Goal: Find specific page/section: Find specific page/section

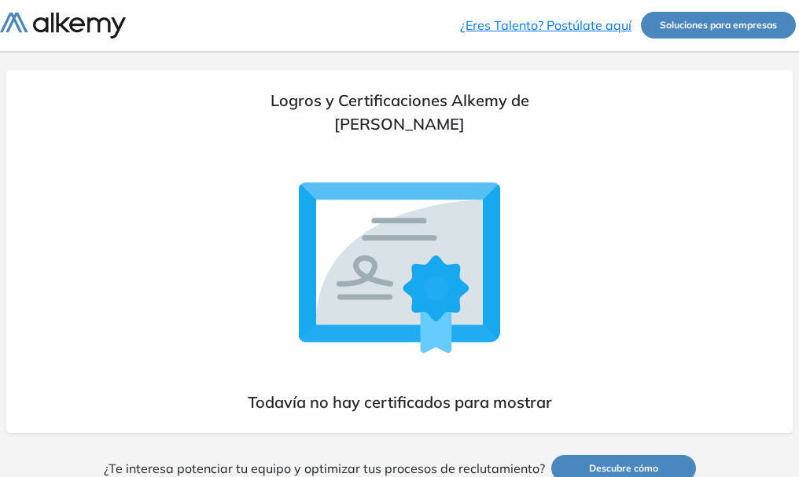
click at [405, 243] on icon at bounding box center [399, 262] width 167 height 125
drag, startPoint x: 404, startPoint y: 239, endPoint x: 404, endPoint y: 229, distance: 10.2
click at [404, 232] on g at bounding box center [399, 267] width 201 height 171
drag, startPoint x: 418, startPoint y: 231, endPoint x: 416, endPoint y: 215, distance: 16.7
click at [418, 230] on icon at bounding box center [399, 262] width 167 height 125
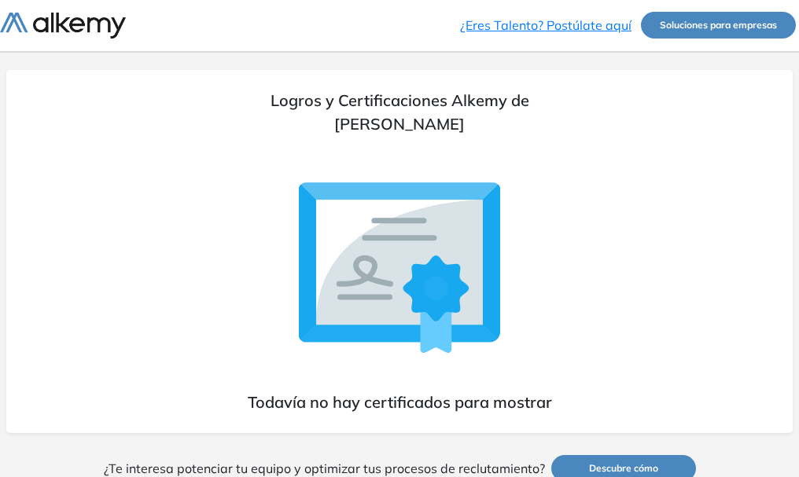
drag, startPoint x: 406, startPoint y: 210, endPoint x: 347, endPoint y: 253, distance: 73.2
click at [345, 252] on icon at bounding box center [399, 262] width 167 height 125
click at [376, 287] on icon at bounding box center [399, 262] width 167 height 125
click at [387, 112] on span "Logros y Certificaciones Alkemy de [PERSON_NAME]" at bounding box center [399, 112] width 374 height 47
click at [411, 211] on icon at bounding box center [399, 262] width 167 height 125
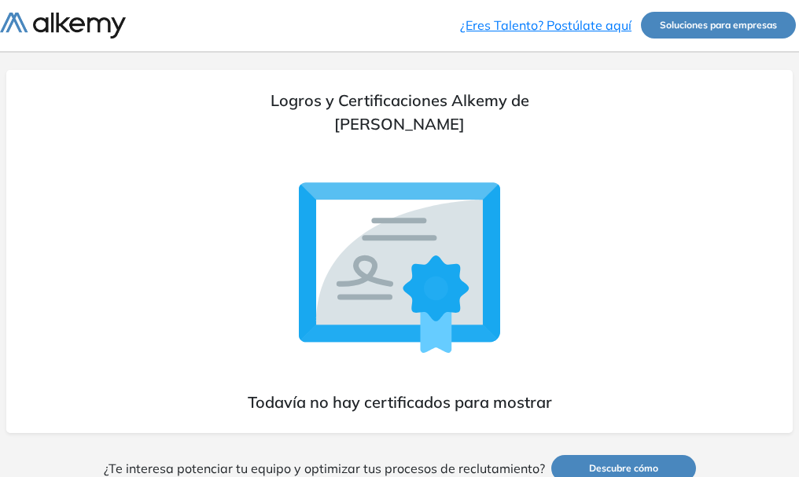
click at [410, 232] on icon at bounding box center [399, 262] width 167 height 125
click at [414, 233] on icon at bounding box center [399, 262] width 167 height 125
drag, startPoint x: 410, startPoint y: 234, endPoint x: 374, endPoint y: 240, distance: 35.8
click at [374, 238] on icon at bounding box center [399, 238] width 69 height 0
click at [382, 252] on icon at bounding box center [399, 262] width 167 height 125
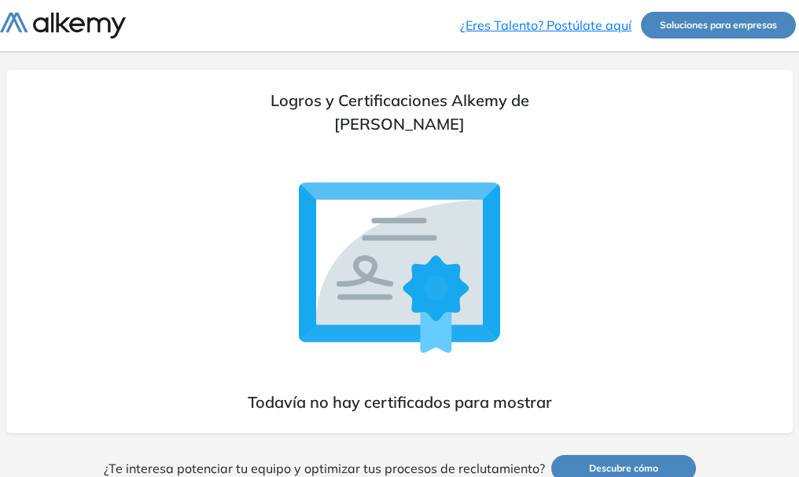
click at [354, 262] on icon at bounding box center [399, 262] width 167 height 125
click at [393, 114] on span "[PERSON_NAME]" at bounding box center [399, 124] width 131 height 20
click at [483, 113] on span "Logros y Certificaciones Alkemy de [PERSON_NAME]" at bounding box center [399, 112] width 374 height 47
click at [431, 105] on span "Logros y Certificaciones Alkemy de [PERSON_NAME]" at bounding box center [399, 112] width 374 height 47
drag, startPoint x: 326, startPoint y: 129, endPoint x: 388, endPoint y: 171, distance: 74.2
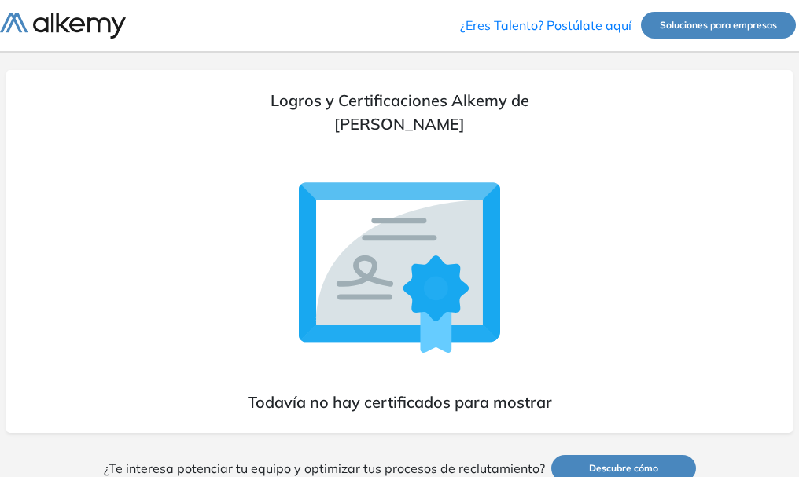
click at [329, 130] on span "Logros y Certificaciones Alkemy de [PERSON_NAME]" at bounding box center [399, 112] width 374 height 47
click at [367, 213] on icon at bounding box center [399, 262] width 167 height 125
